Goal: Consume media (video, audio)

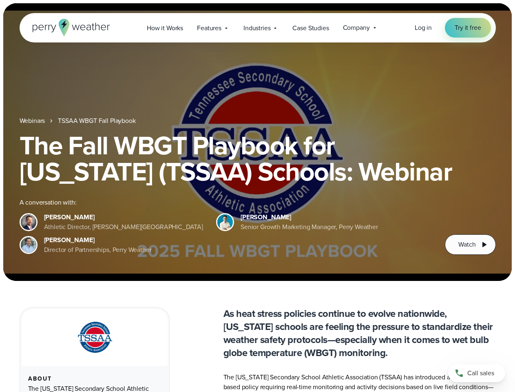
click at [257, 196] on div "The Fall WBGT Playbook for [US_STATE] (TSSAA) Schools: Webinar A conversation w…" at bounding box center [258, 193] width 477 height 122
click at [257, 28] on span "Industries" at bounding box center [257, 28] width 27 height 10
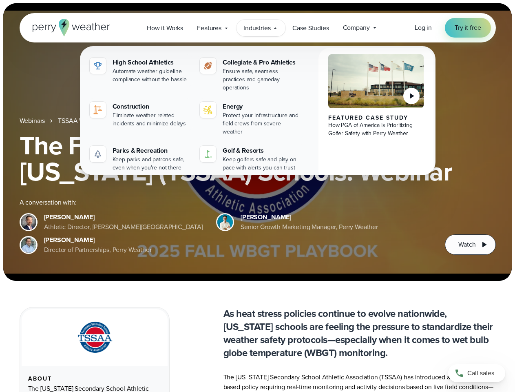
click at [257, 142] on h1 "The Fall WBGT Playbook for [US_STATE] (TSSAA) Schools: Webinar" at bounding box center [258, 158] width 477 height 52
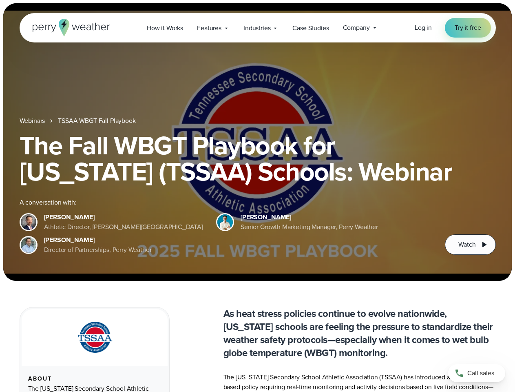
click at [98, 121] on link "TSSAA WBGT Fall Playbook" at bounding box center [97, 121] width 78 height 10
click at [470, 244] on span "Watch" at bounding box center [467, 245] width 17 height 10
